Goal: Task Accomplishment & Management: Manage account settings

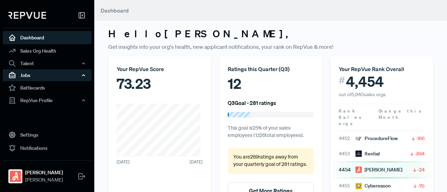
click at [48, 73] on div "Jobs" at bounding box center [47, 75] width 89 height 12
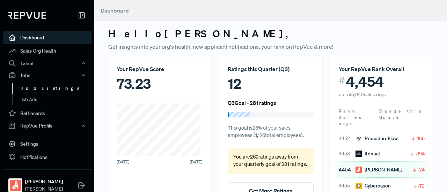
click at [49, 90] on link "Job Listings" at bounding box center [56, 88] width 89 height 11
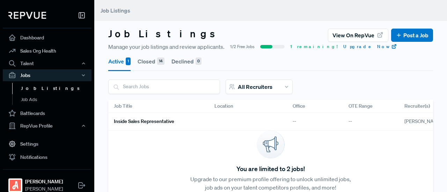
click at [124, 69] on button "Active 1" at bounding box center [119, 62] width 22 height 20
click at [153, 119] on h6 "Inside Sales Representative" at bounding box center [144, 122] width 60 height 6
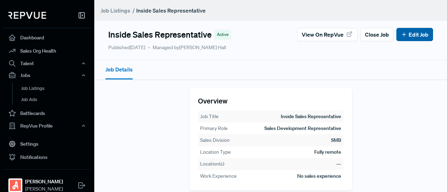
click at [402, 34] on icon at bounding box center [404, 34] width 6 height 6
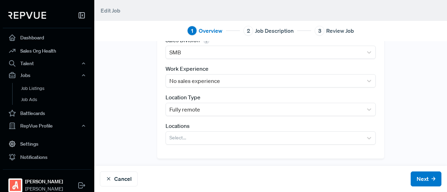
scroll to position [3, 0]
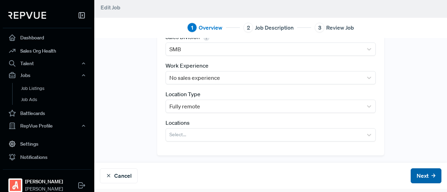
click at [424, 180] on button "Next" at bounding box center [426, 176] width 31 height 15
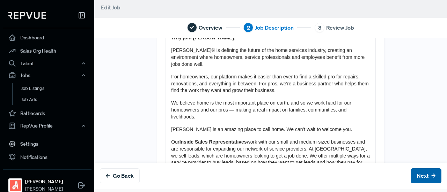
scroll to position [0, 0]
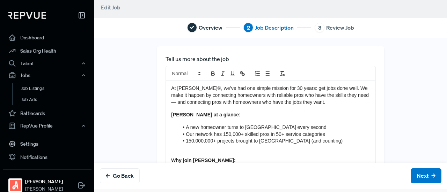
click at [228, 98] on p "At [PERSON_NAME]®, we’ve had one simple mission for 30 years: get jobs done wel…" at bounding box center [270, 95] width 199 height 21
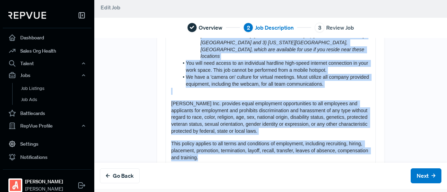
scroll to position [779, 0]
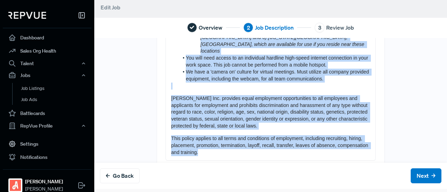
drag, startPoint x: 168, startPoint y: 88, endPoint x: 447, endPoint y: 209, distance: 303.3
click at [447, 192] on html "Dashboard Sales Org Health Talent Talent Data Talent Profiles Talent Competitor…" at bounding box center [223, 96] width 447 height 192
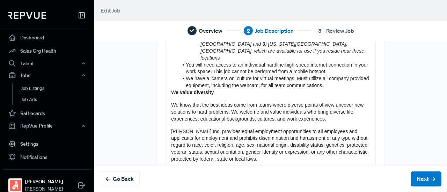
scroll to position [710, 0]
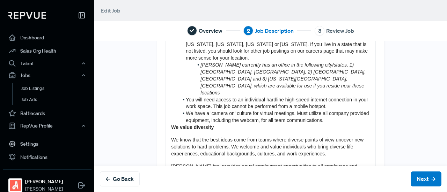
click at [171, 125] on strong "We value diversity" at bounding box center [192, 128] width 43 height 6
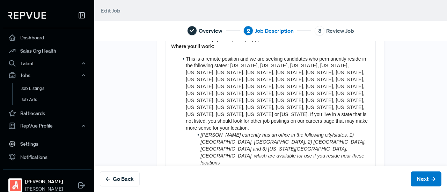
scroll to position [631, 0]
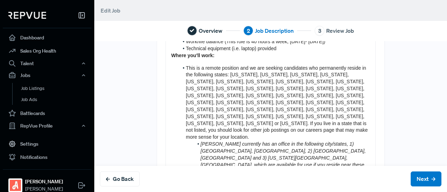
click at [171, 56] on strong "Where you'll work:" at bounding box center [192, 56] width 43 height 6
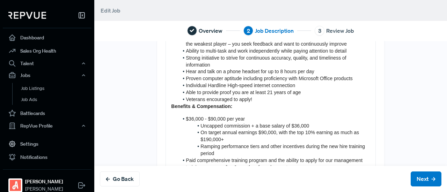
scroll to position [421, 0]
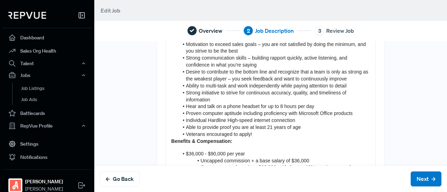
drag, startPoint x: 166, startPoint y: 147, endPoint x: 167, endPoint y: 143, distance: 3.9
click at [166, 146] on div "At [PERSON_NAME]®, we’ve had one simple mission for 30 years: get jobs done wel…" at bounding box center [270, 115] width 209 height 904
click at [167, 142] on div "At [PERSON_NAME]®, we’ve had one simple mission for 30 years: get jobs done wel…" at bounding box center [270, 115] width 209 height 904
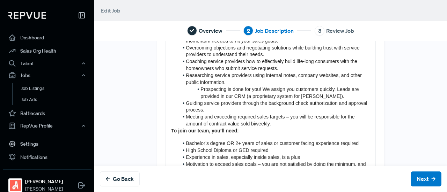
scroll to position [316, 0]
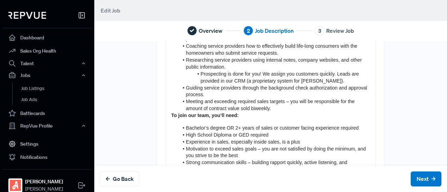
click at [171, 114] on strong "To join our team, you’ll need:" at bounding box center [204, 116] width 67 height 6
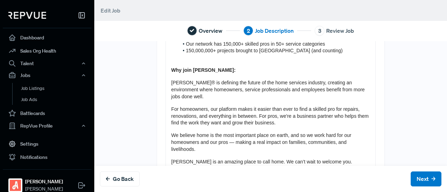
scroll to position [105, 0]
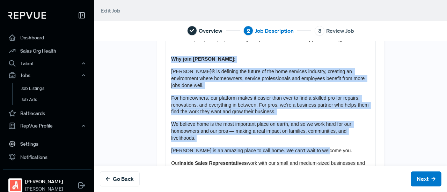
drag, startPoint x: 335, startPoint y: 148, endPoint x: 169, endPoint y: 60, distance: 187.9
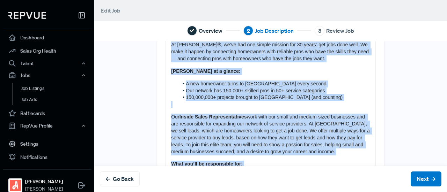
scroll to position [0, 0]
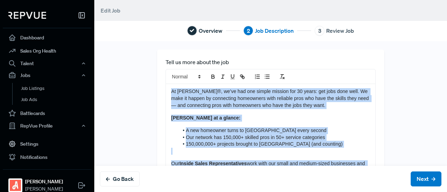
drag, startPoint x: 257, startPoint y: 143, endPoint x: 144, endPoint y: 8, distance: 175.9
click at [144, 8] on main "Edit Job Overview 2 Job Description 3 Review Job Tell us more about the job At …" at bounding box center [270, 96] width 353 height 192
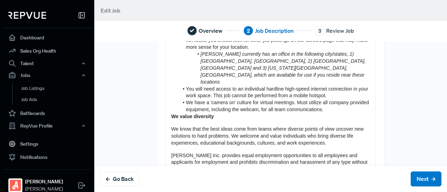
scroll to position [710, 0]
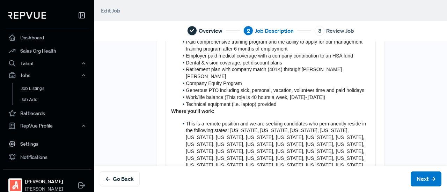
scroll to position [570, 0]
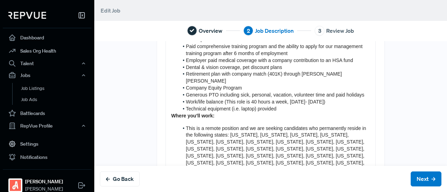
click at [171, 116] on strong "Where you'll work:" at bounding box center [192, 116] width 43 height 6
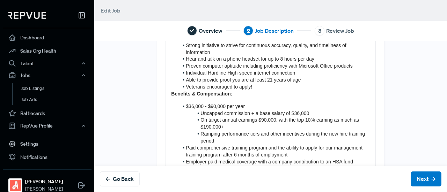
scroll to position [465, 0]
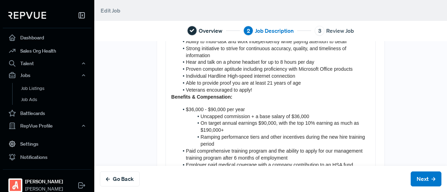
click at [171, 97] on strong "Benefits & Compensation:" at bounding box center [201, 97] width 61 height 6
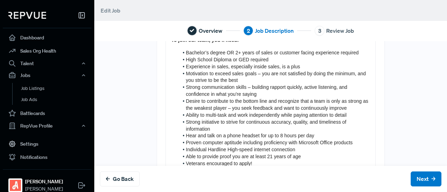
scroll to position [361, 0]
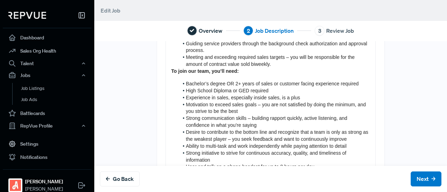
click at [168, 72] on div "At [PERSON_NAME]®, we’ve had one simple mission for 30 years: get jobs done wel…" at bounding box center [270, 181] width 209 height 917
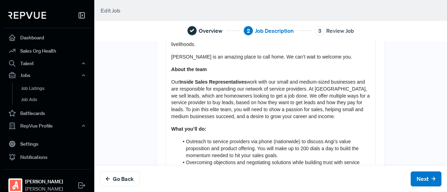
scroll to position [151, 0]
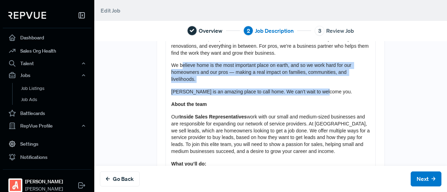
drag, startPoint x: 338, startPoint y: 92, endPoint x: 179, endPoint y: 60, distance: 162.5
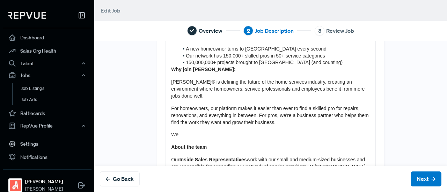
scroll to position [81, 0]
drag, startPoint x: 187, startPoint y: 134, endPoint x: 169, endPoint y: 72, distance: 64.0
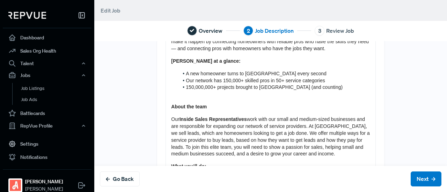
scroll to position [46, 0]
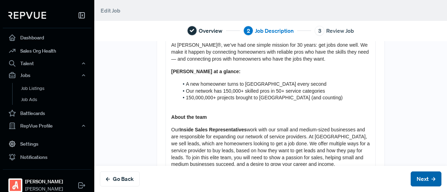
click at [413, 174] on button "Next" at bounding box center [426, 179] width 31 height 15
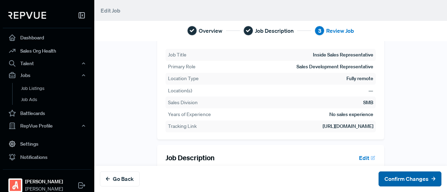
scroll to position [0, 0]
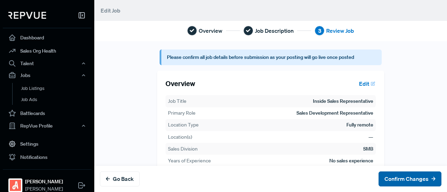
click at [393, 177] on button "Confirm Changes" at bounding box center [410, 179] width 63 height 15
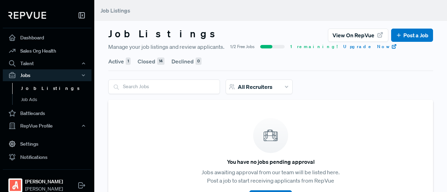
click at [110, 60] on button "Active 1" at bounding box center [119, 62] width 22 height 20
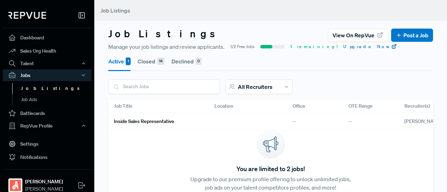
click at [157, 120] on h6 "Inside Sales Representative" at bounding box center [144, 122] width 60 height 6
